Goal: Book appointment/travel/reservation

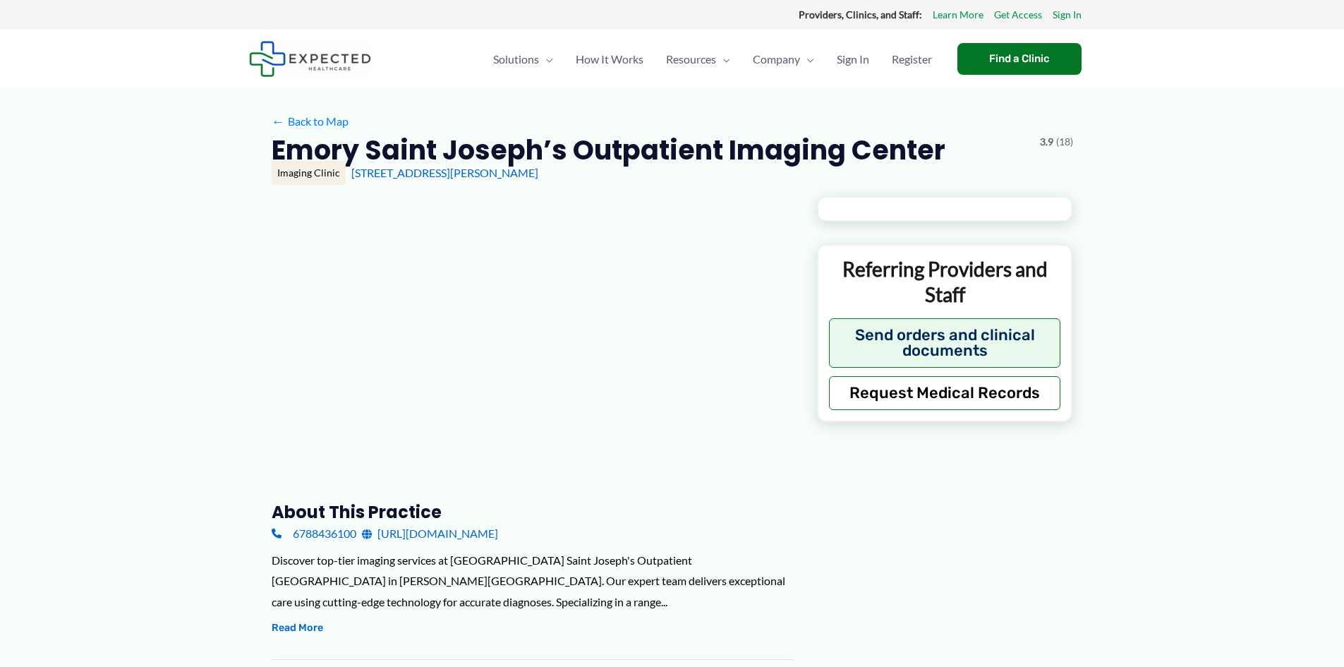
type input "**********"
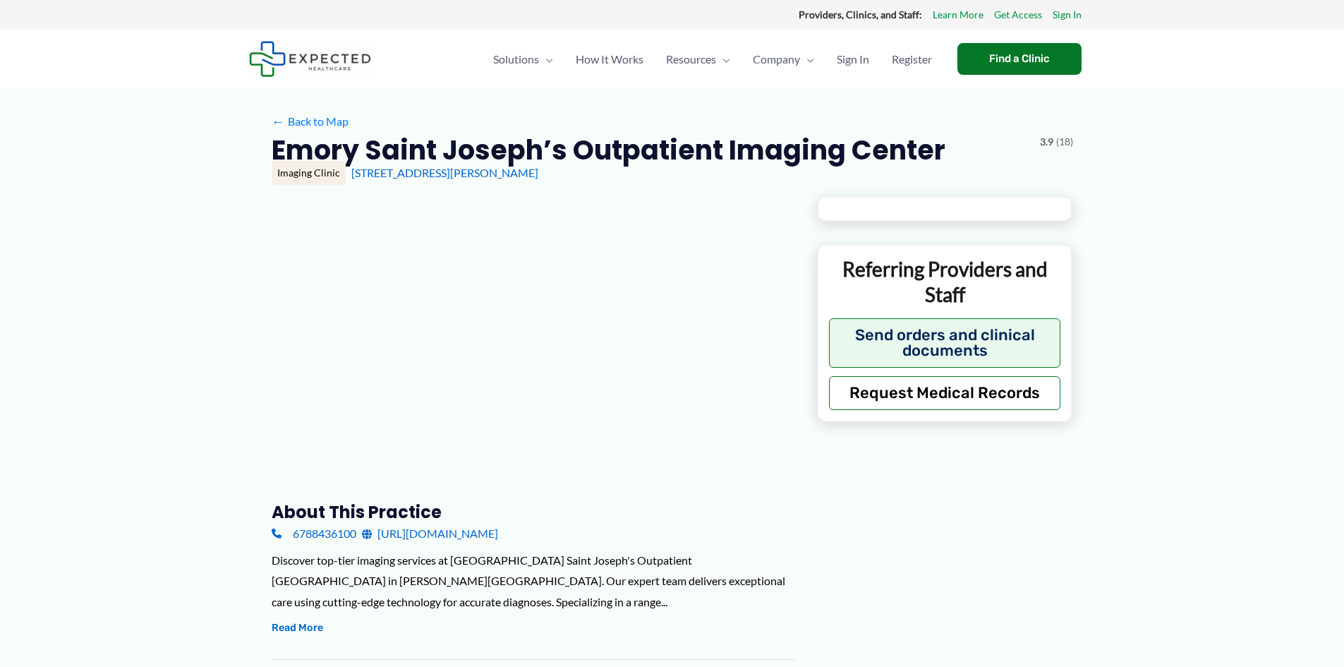
type input "**********"
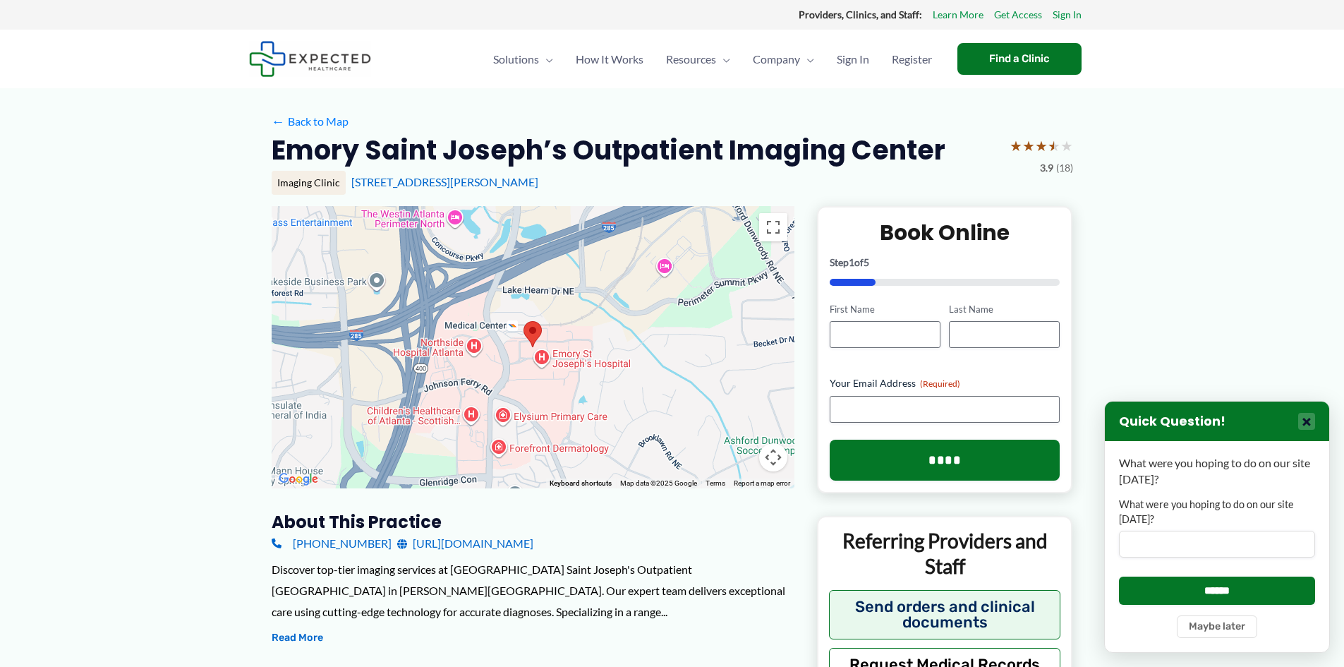
click at [1309, 422] on button "×" at bounding box center [1306, 421] width 17 height 17
